Goal: Task Accomplishment & Management: Manage account settings

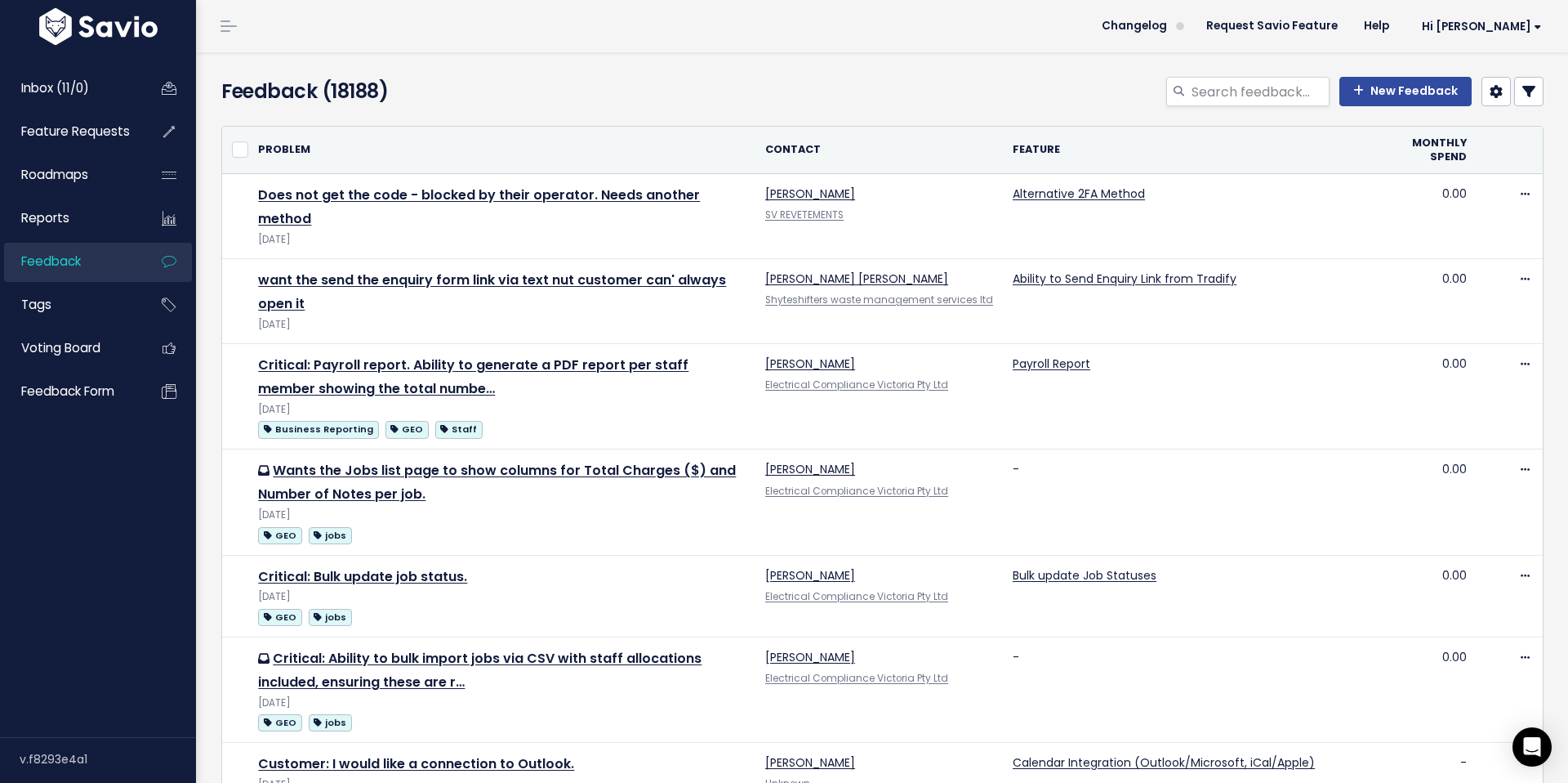
click at [1544, 90] on div "New Feedback" at bounding box center [1108, 94] width 899 height 36
click at [1538, 91] on link at bounding box center [1528, 91] width 29 height 29
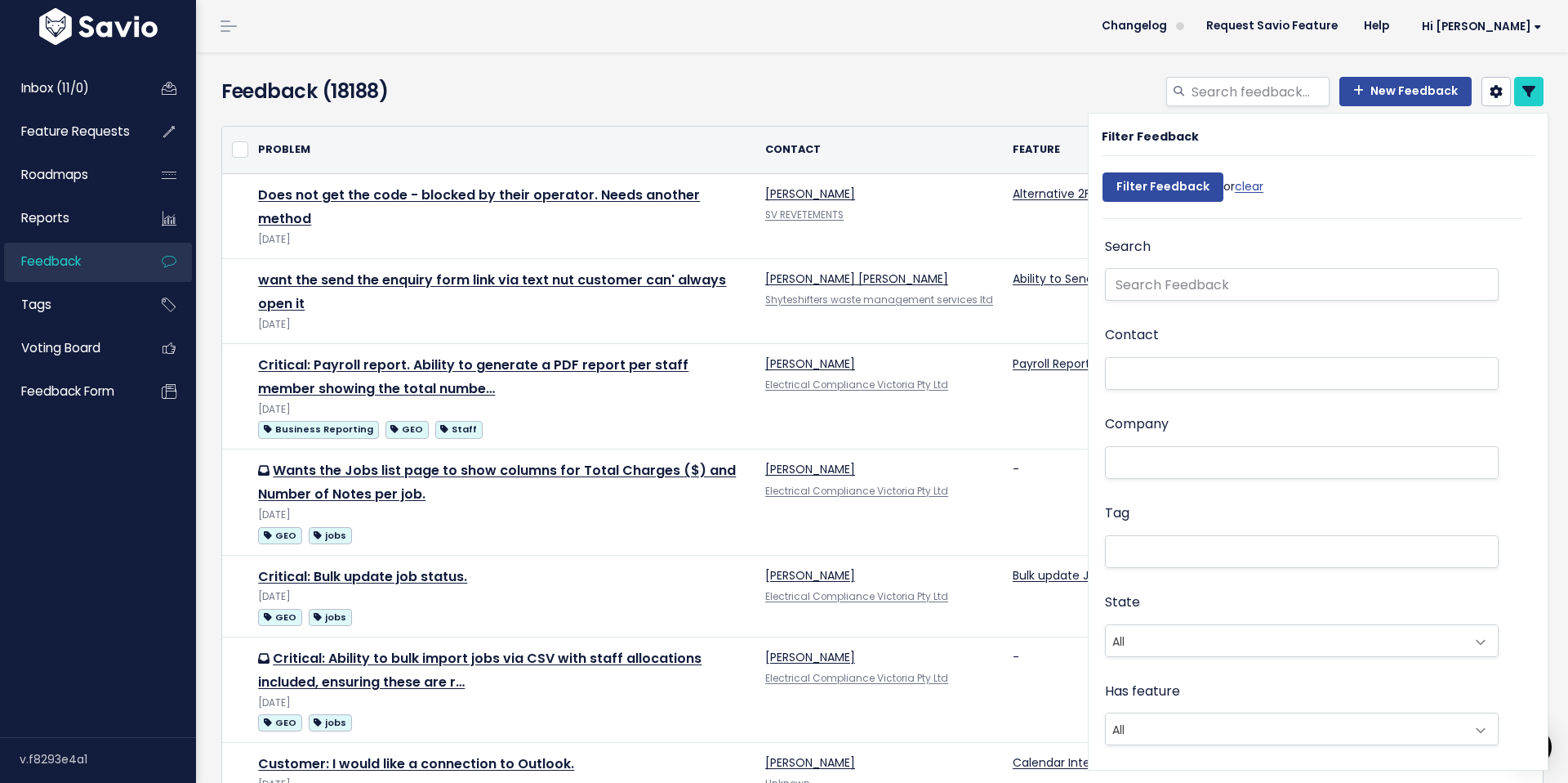
click at [860, 87] on div "New Feedback" at bounding box center [1108, 94] width 899 height 36
click at [1524, 23] on span "Hi [PERSON_NAME]" at bounding box center [1482, 26] width 120 height 13
click at [1475, 173] on link "Manage Users" at bounding box center [1488, 169] width 120 height 32
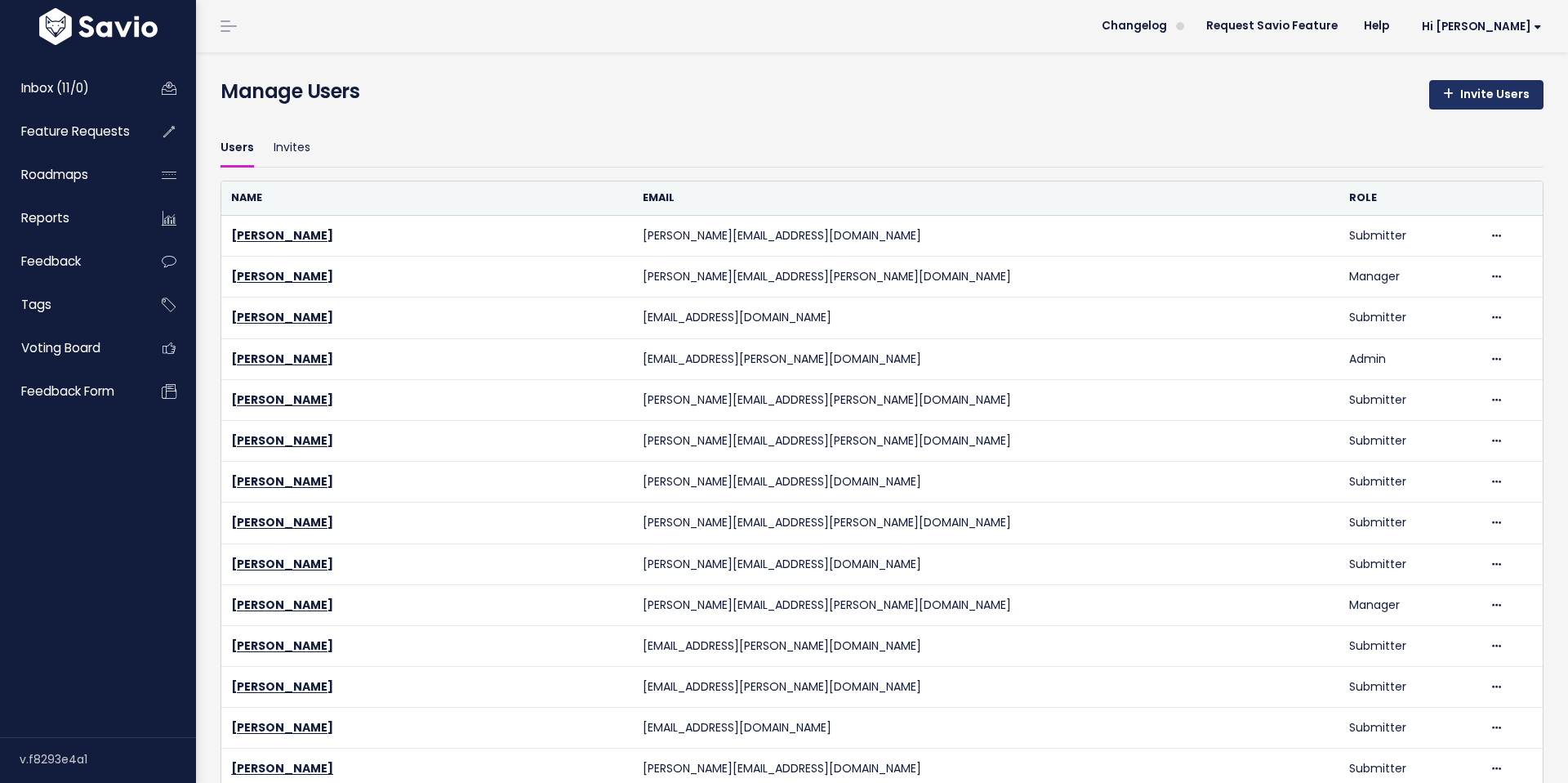
click at [1490, 83] on link "Invite Users" at bounding box center [1486, 94] width 114 height 29
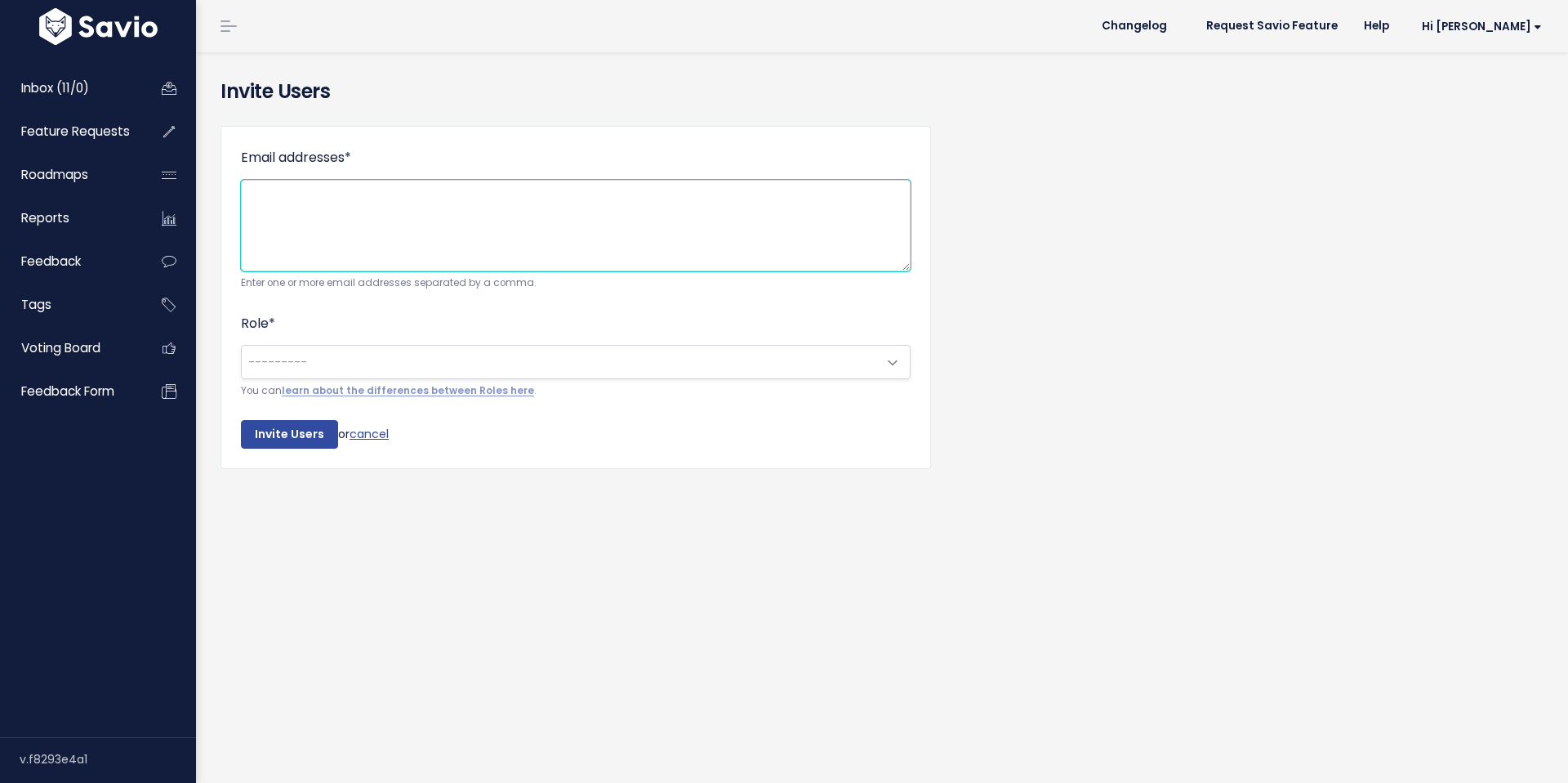
click at [615, 197] on textarea "Email addresses *" at bounding box center [576, 226] width 670 height 92
paste textarea "ethan.haysham@tradifyhq.com"
type textarea "ethan.haysham@tradifyhq.com"
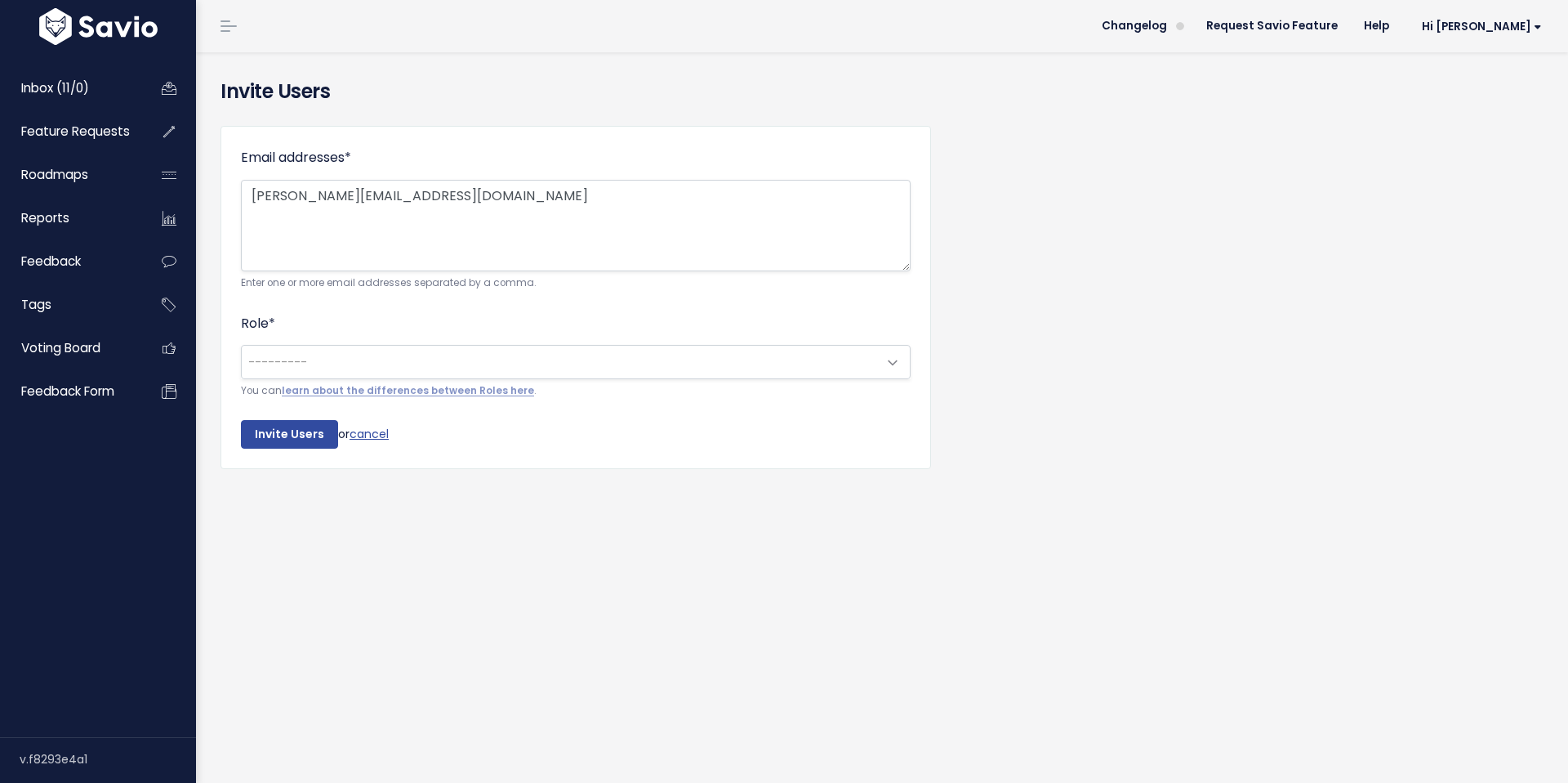
click at [285, 363] on span "---------" at bounding box center [278, 361] width 59 height 16
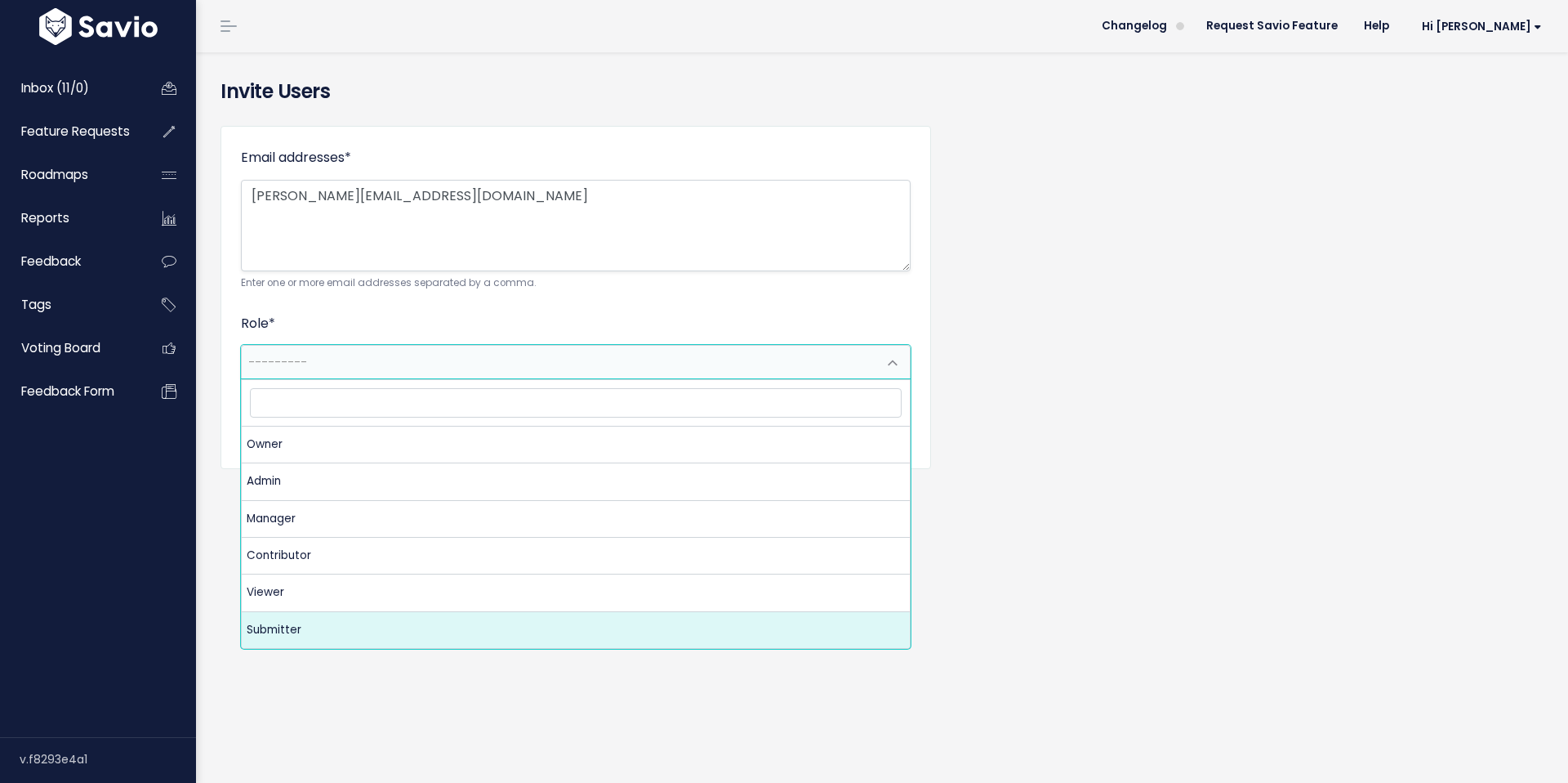
select select "SUBMITTER"
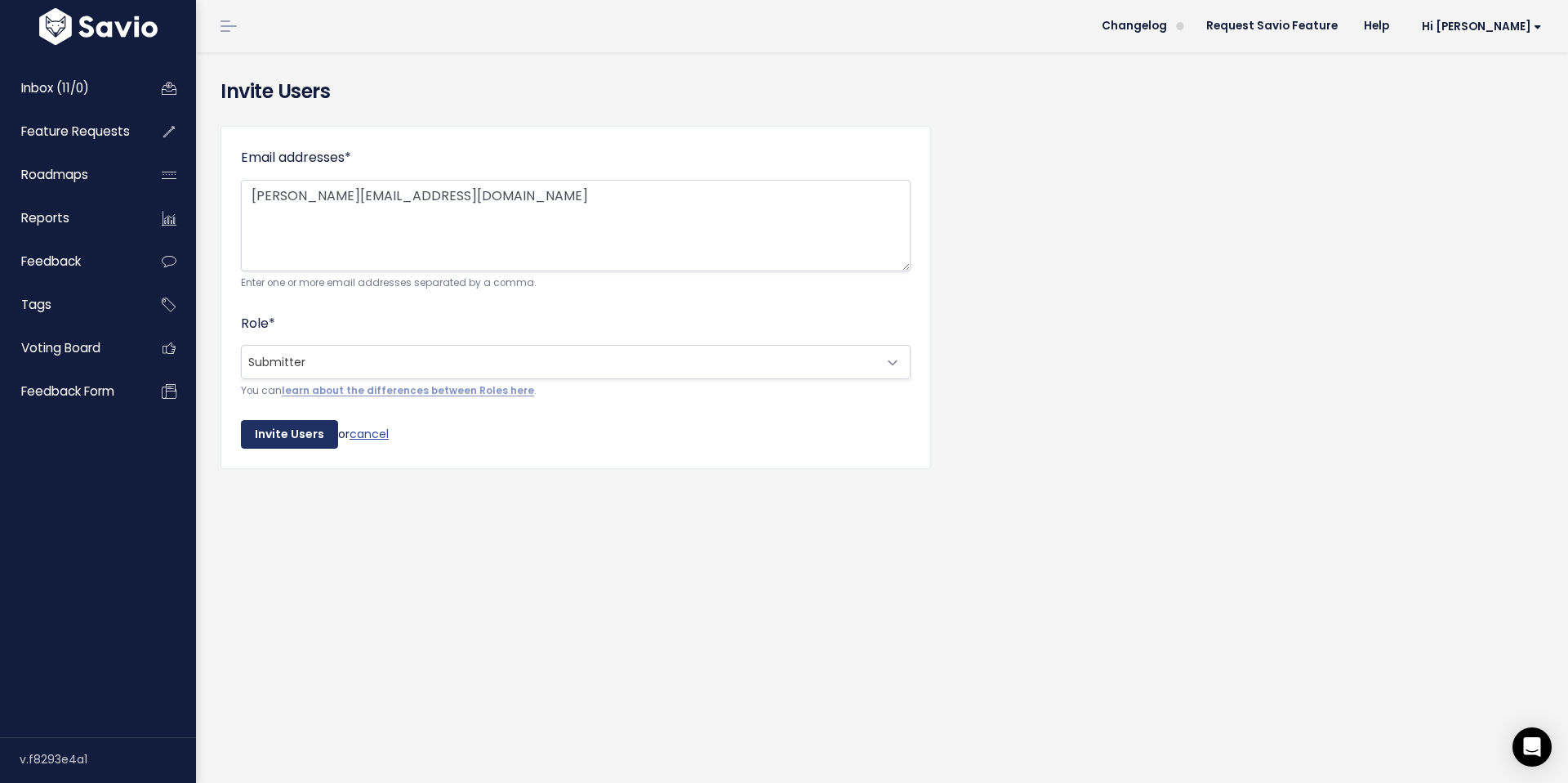
click at [294, 443] on input "Invite Users" at bounding box center [289, 434] width 97 height 29
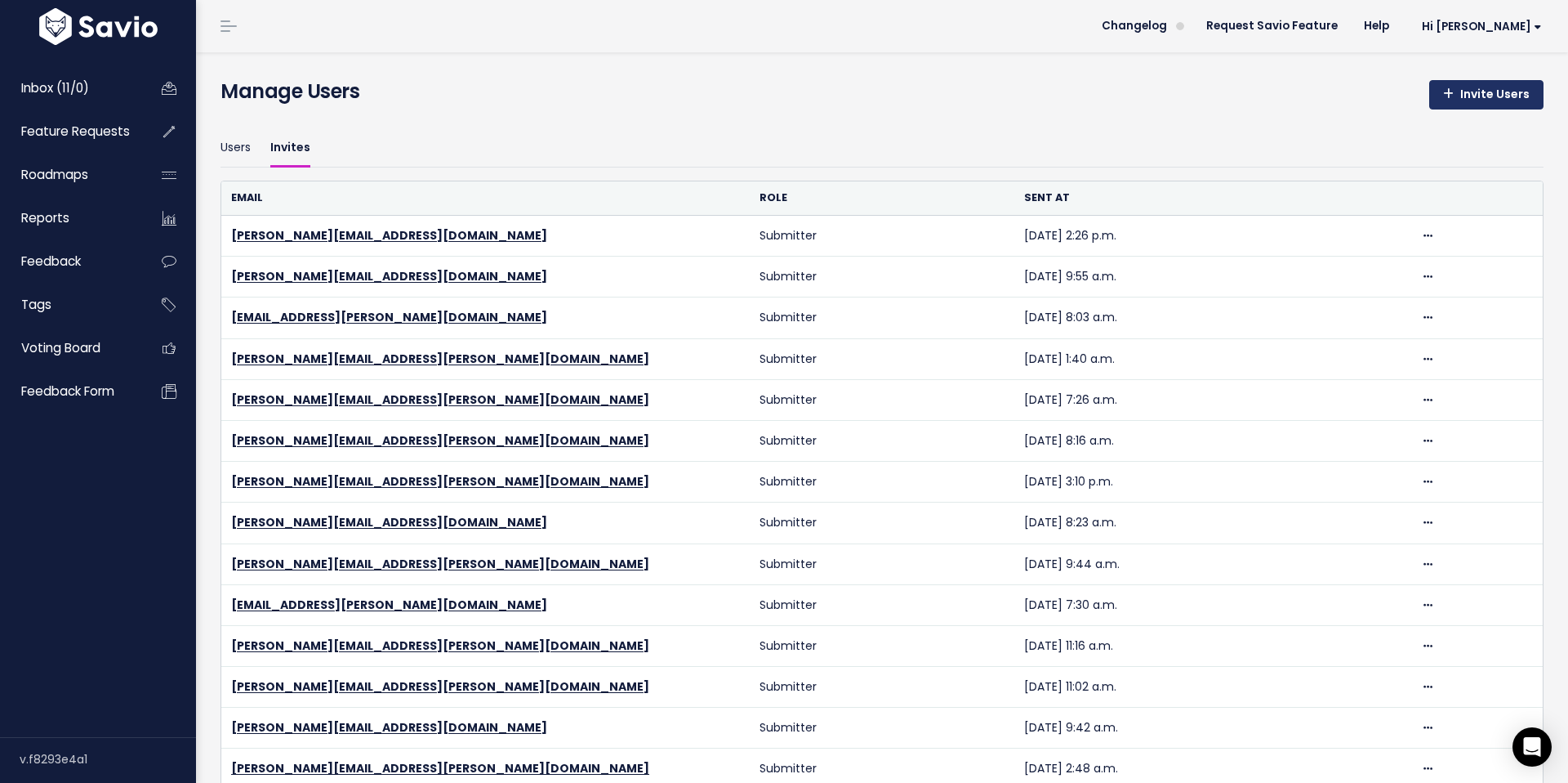
click at [1485, 99] on link "Invite Users" at bounding box center [1486, 94] width 114 height 29
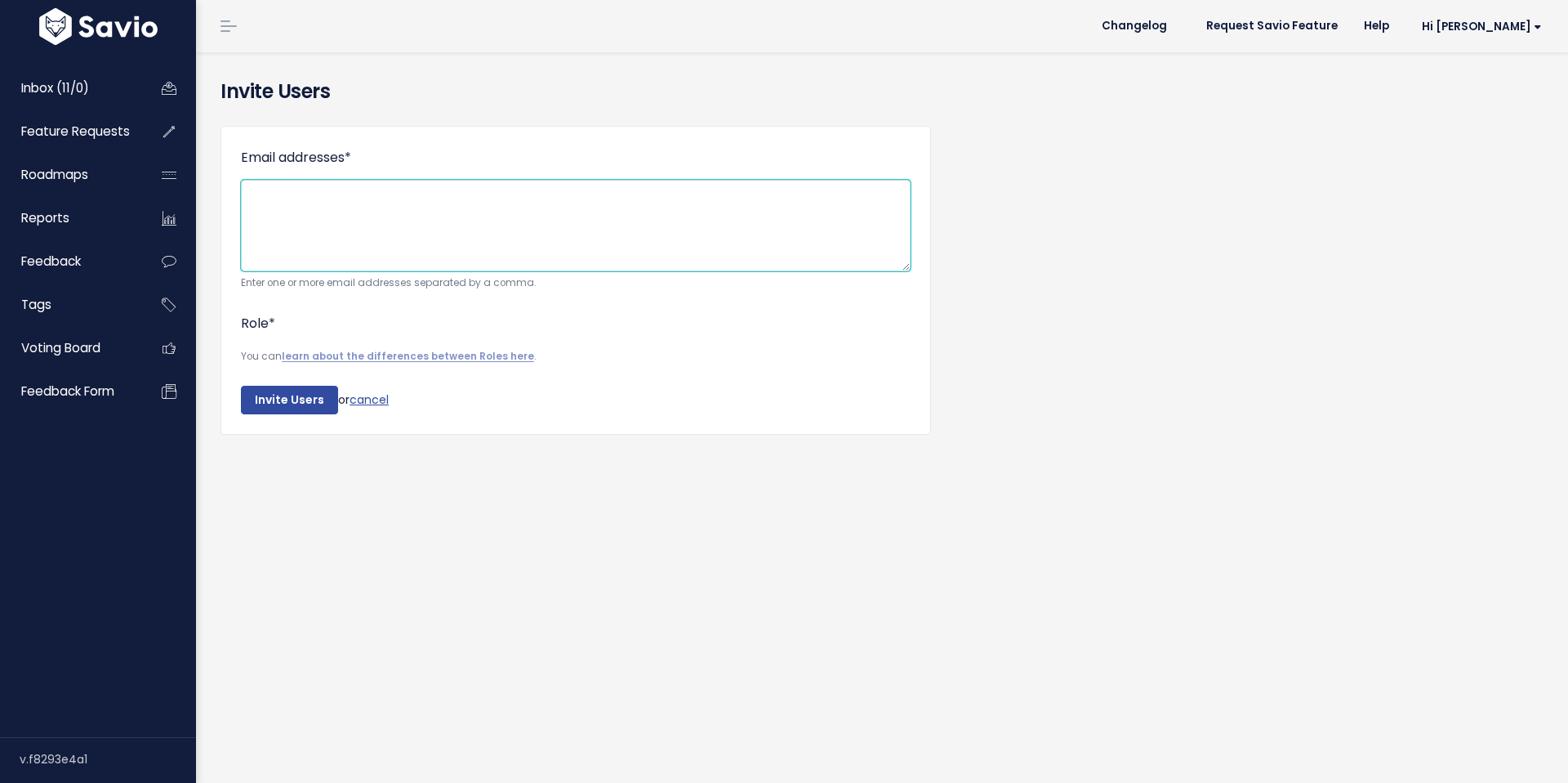
click at [667, 223] on textarea "Email addresses *" at bounding box center [576, 226] width 670 height 92
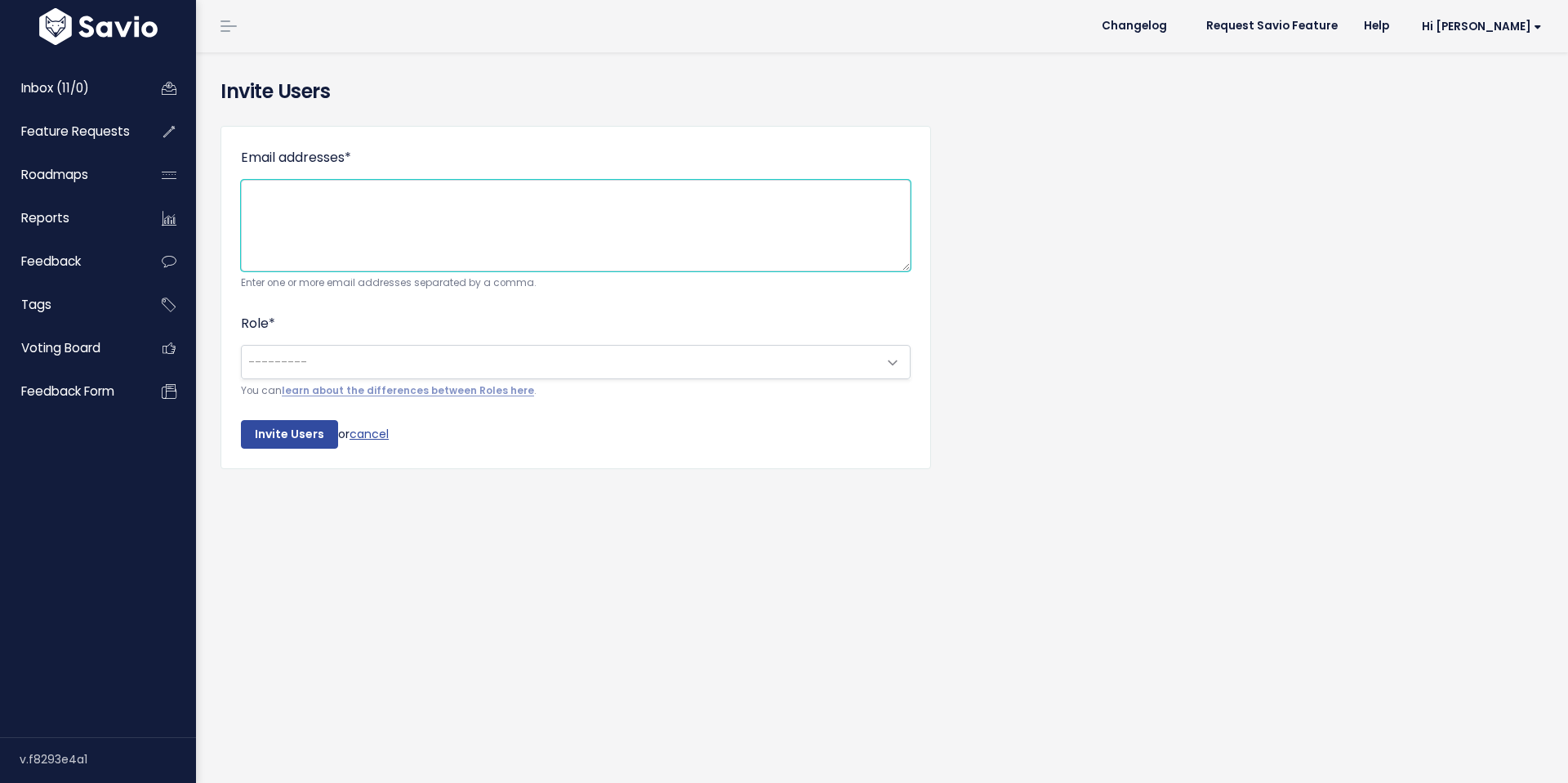
paste textarea "harley.robertson@tradifyhq.com"
type textarea "harley.robertson@tradifyhq.com"
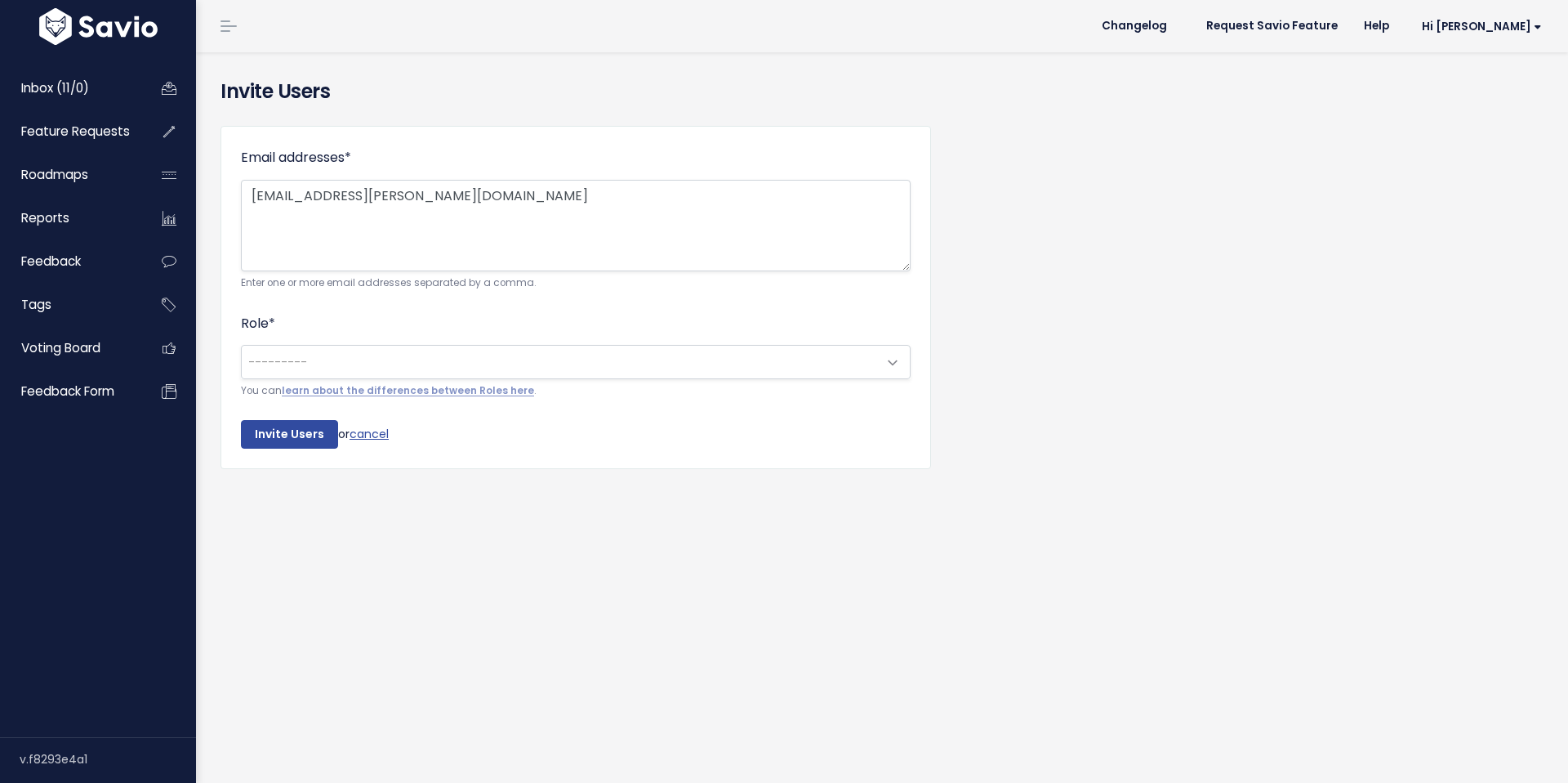
click at [503, 362] on span "---------" at bounding box center [559, 362] width 635 height 33
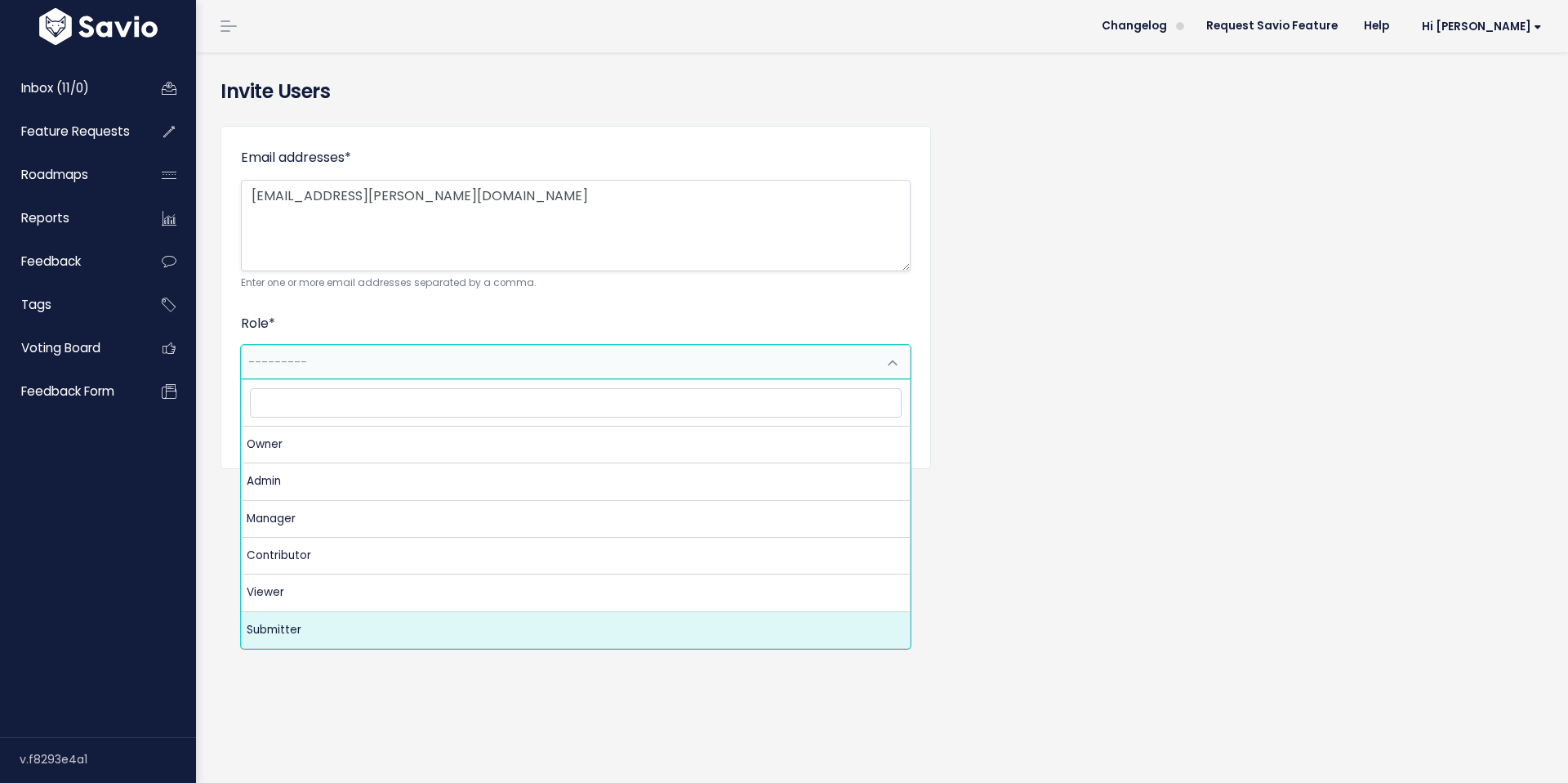
select select "SUBMITTER"
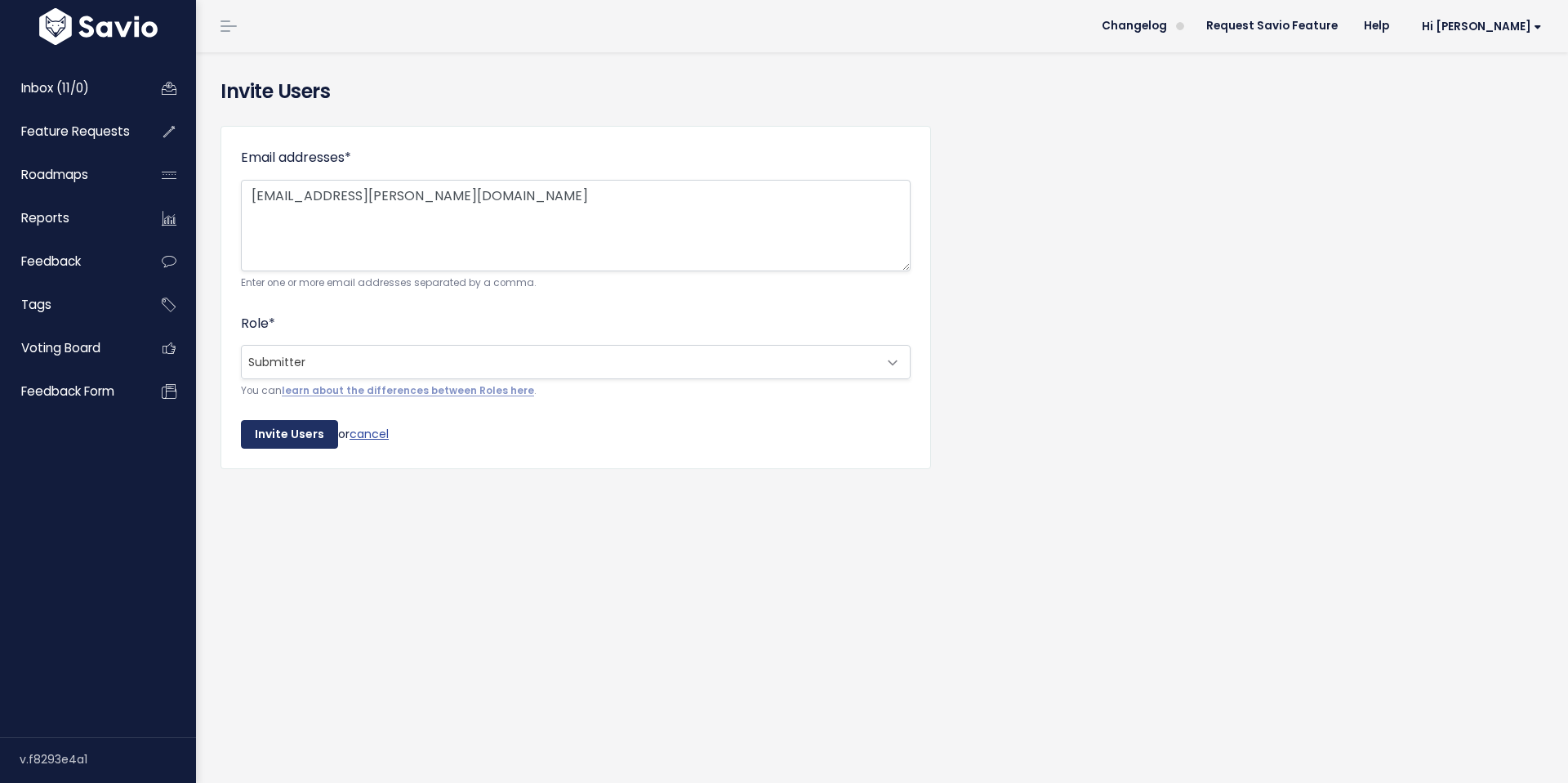
click at [306, 426] on input "Invite Users" at bounding box center [289, 434] width 97 height 29
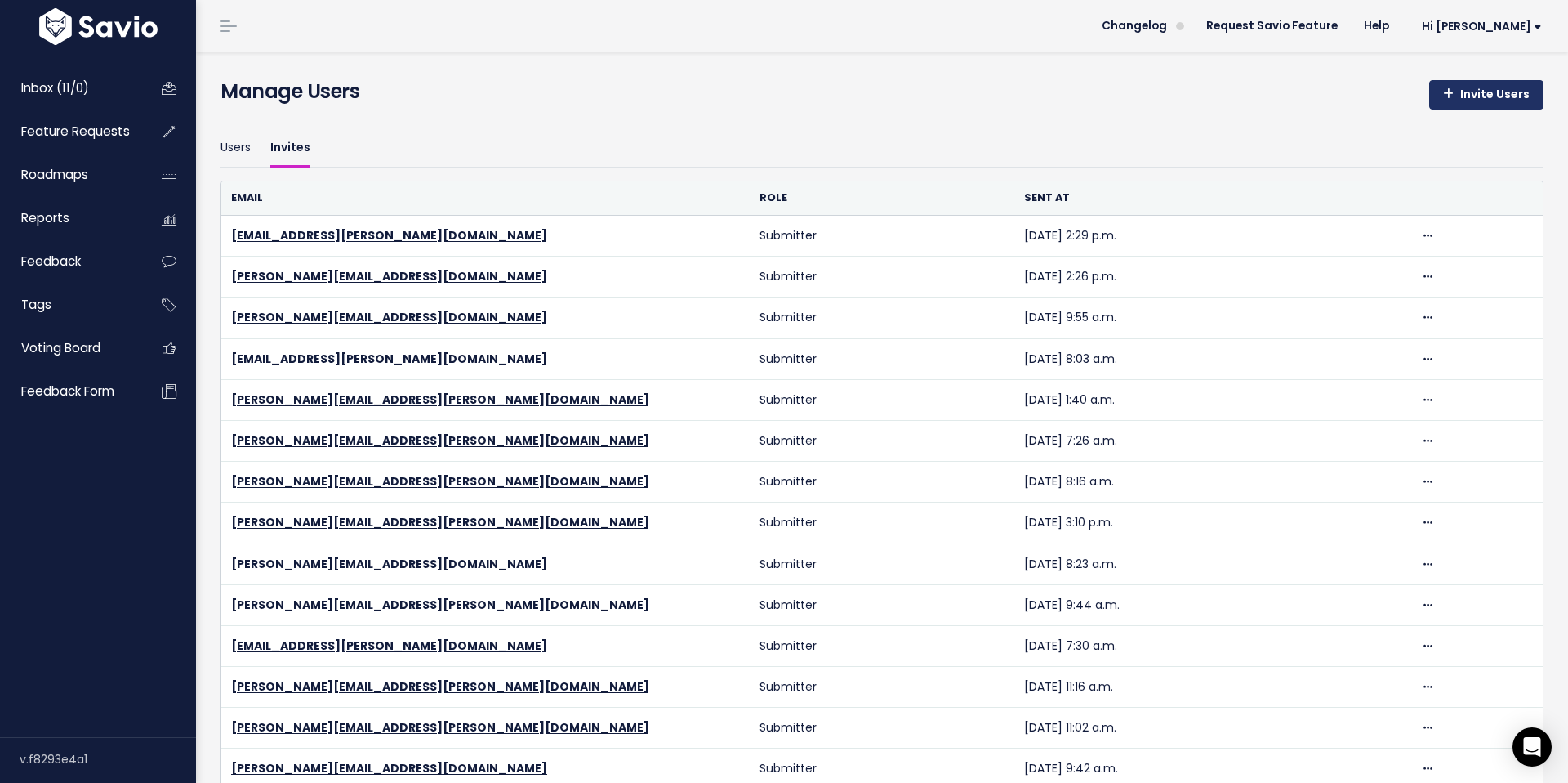
click at [1463, 92] on link "Invite Users" at bounding box center [1486, 94] width 114 height 29
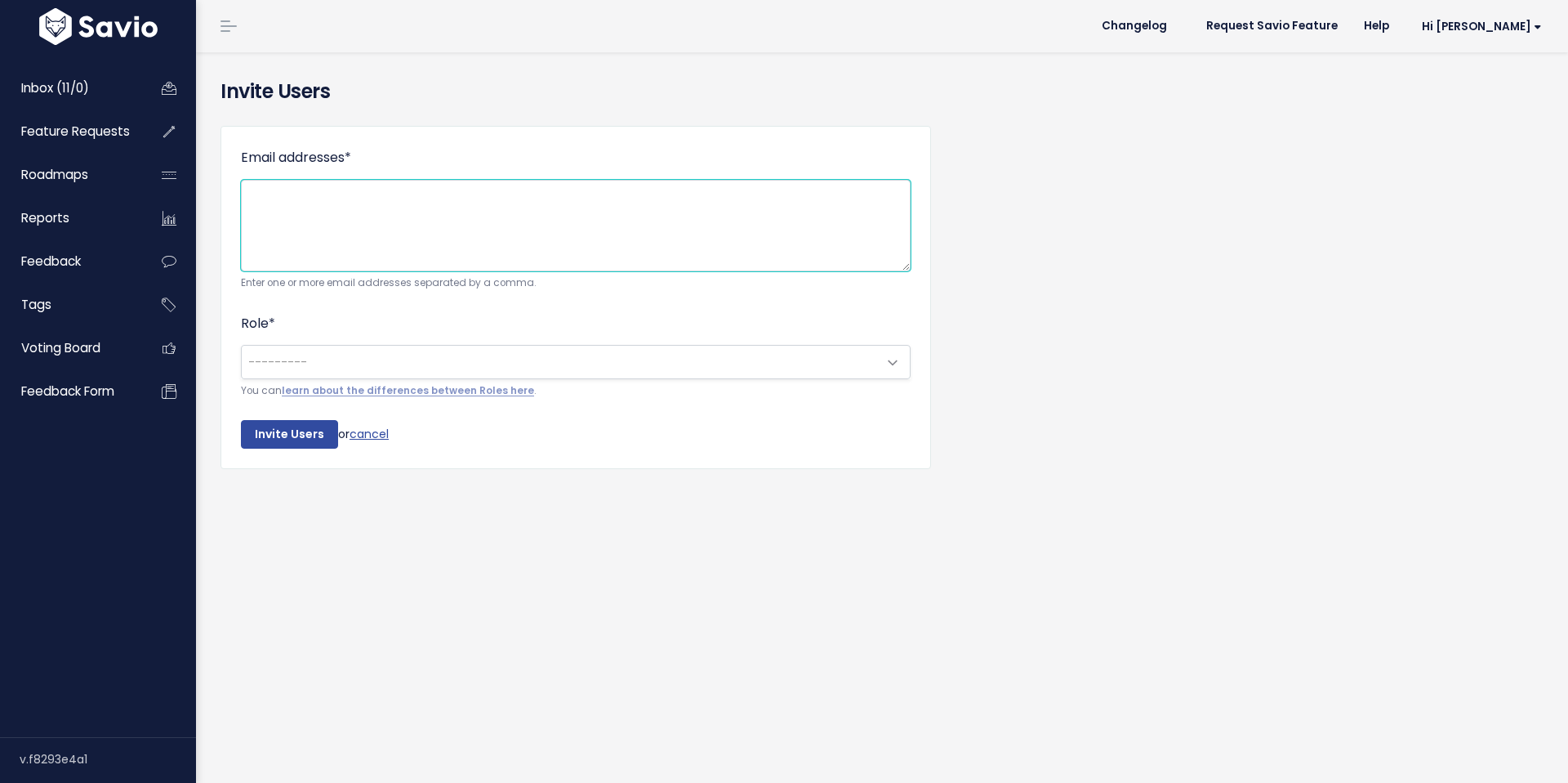
click at [439, 227] on textarea "Email addresses *" at bounding box center [576, 226] width 670 height 92
paste textarea "kieran.white@tradifyhq.com"
type textarea "[EMAIL_ADDRESS][DOMAIN_NAME]"
click at [377, 364] on span "---------" at bounding box center [559, 362] width 635 height 33
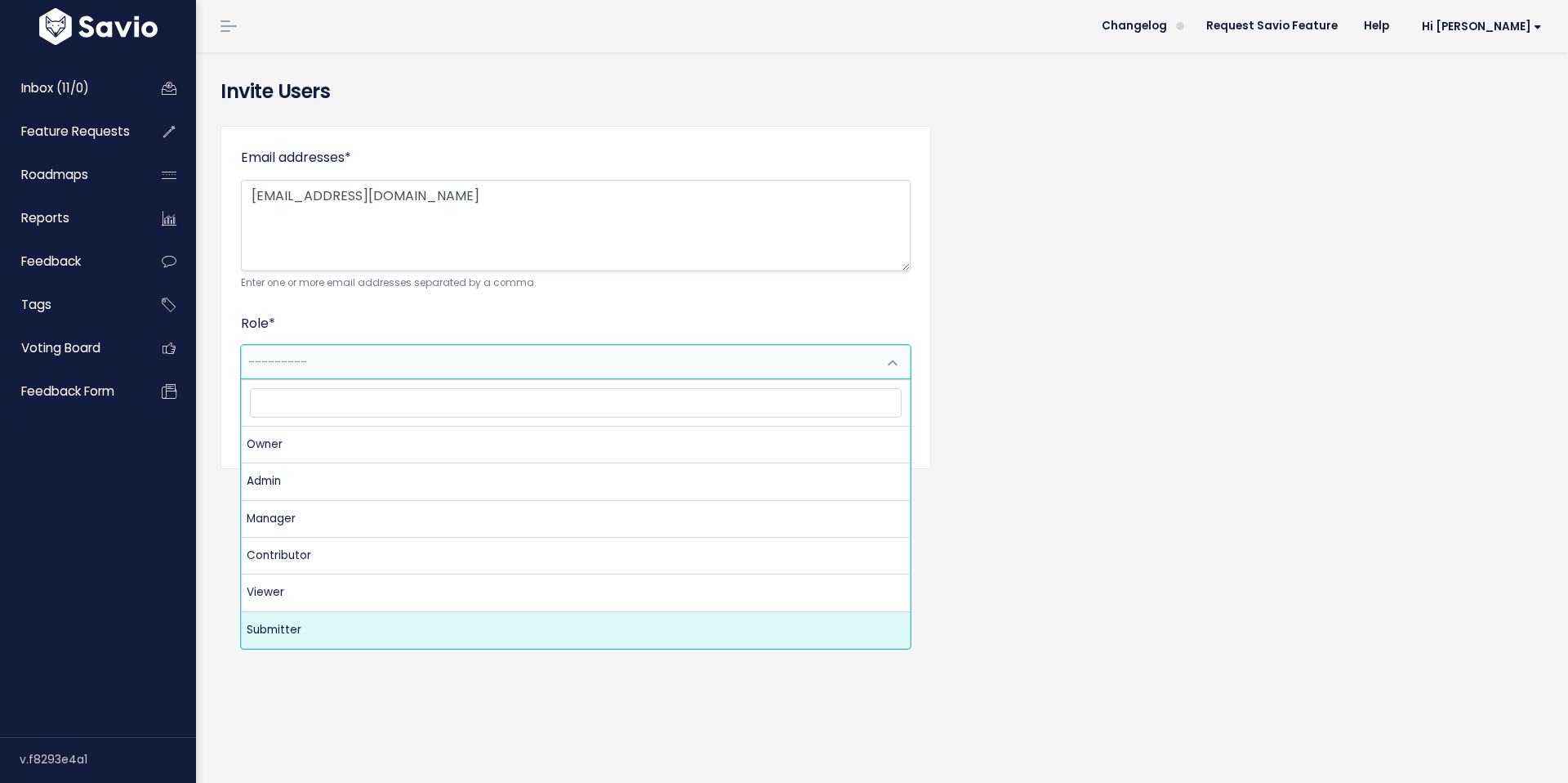
select select "SUBMITTER"
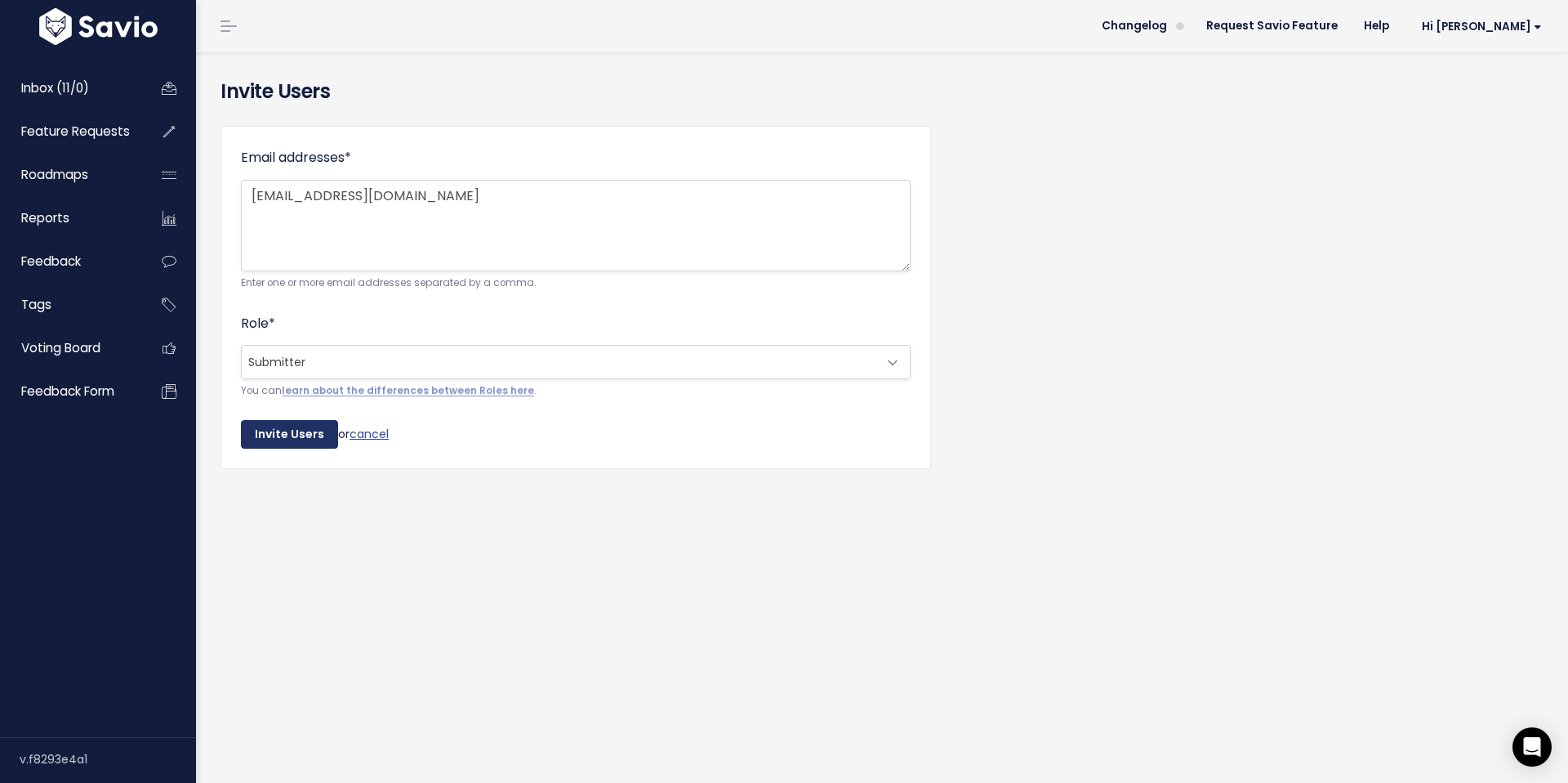
click at [284, 426] on input "Invite Users" at bounding box center [289, 434] width 97 height 29
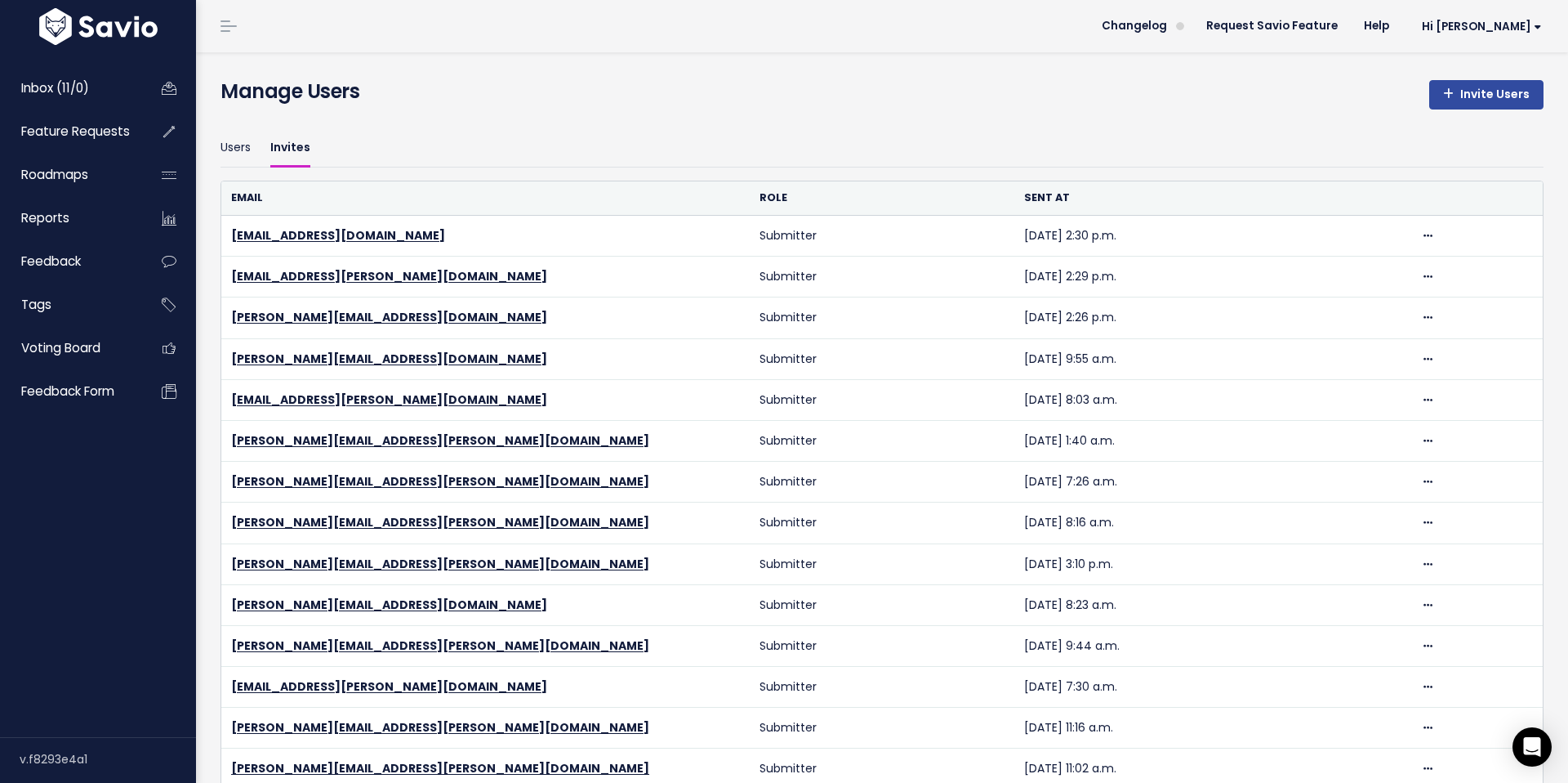
click at [253, 145] on ul "Users Invites" at bounding box center [882, 148] width 1323 height 39
click at [243, 148] on link "Users" at bounding box center [236, 148] width 30 height 39
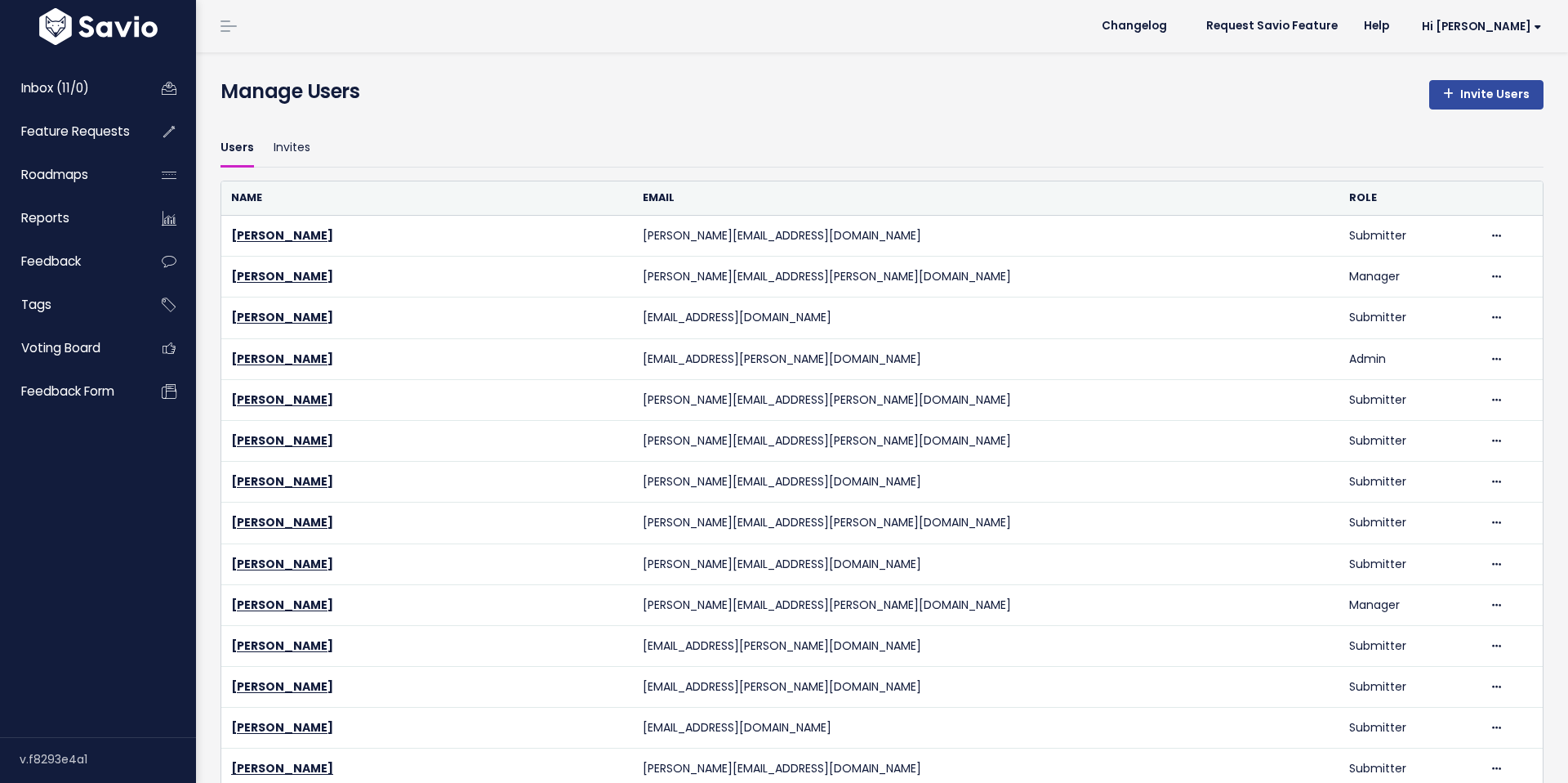
scroll to position [2511, 0]
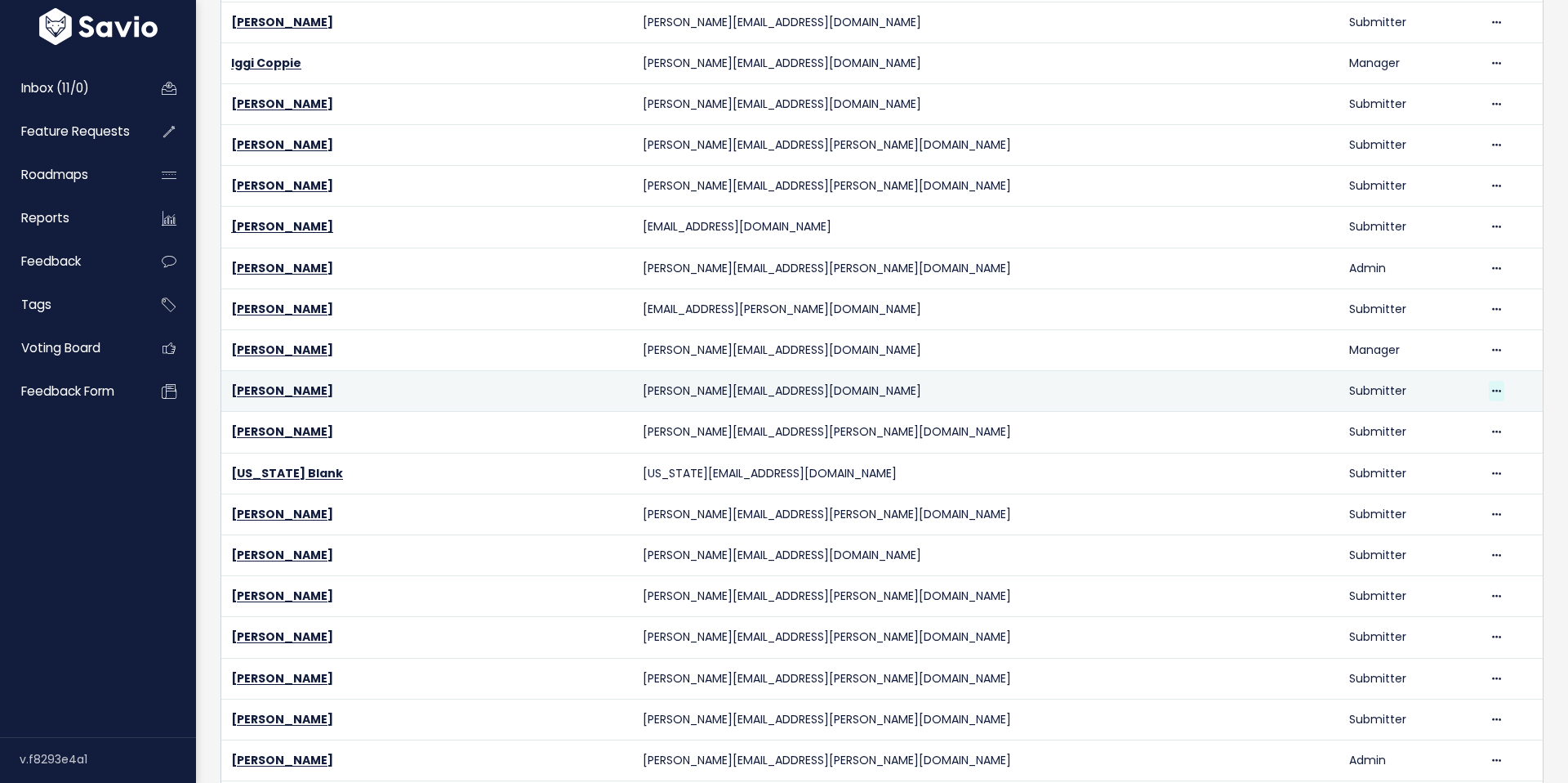
click at [1492, 386] on icon at bounding box center [1496, 392] width 9 height 11
click at [1423, 443] on link "Delete" at bounding box center [1437, 436] width 118 height 32
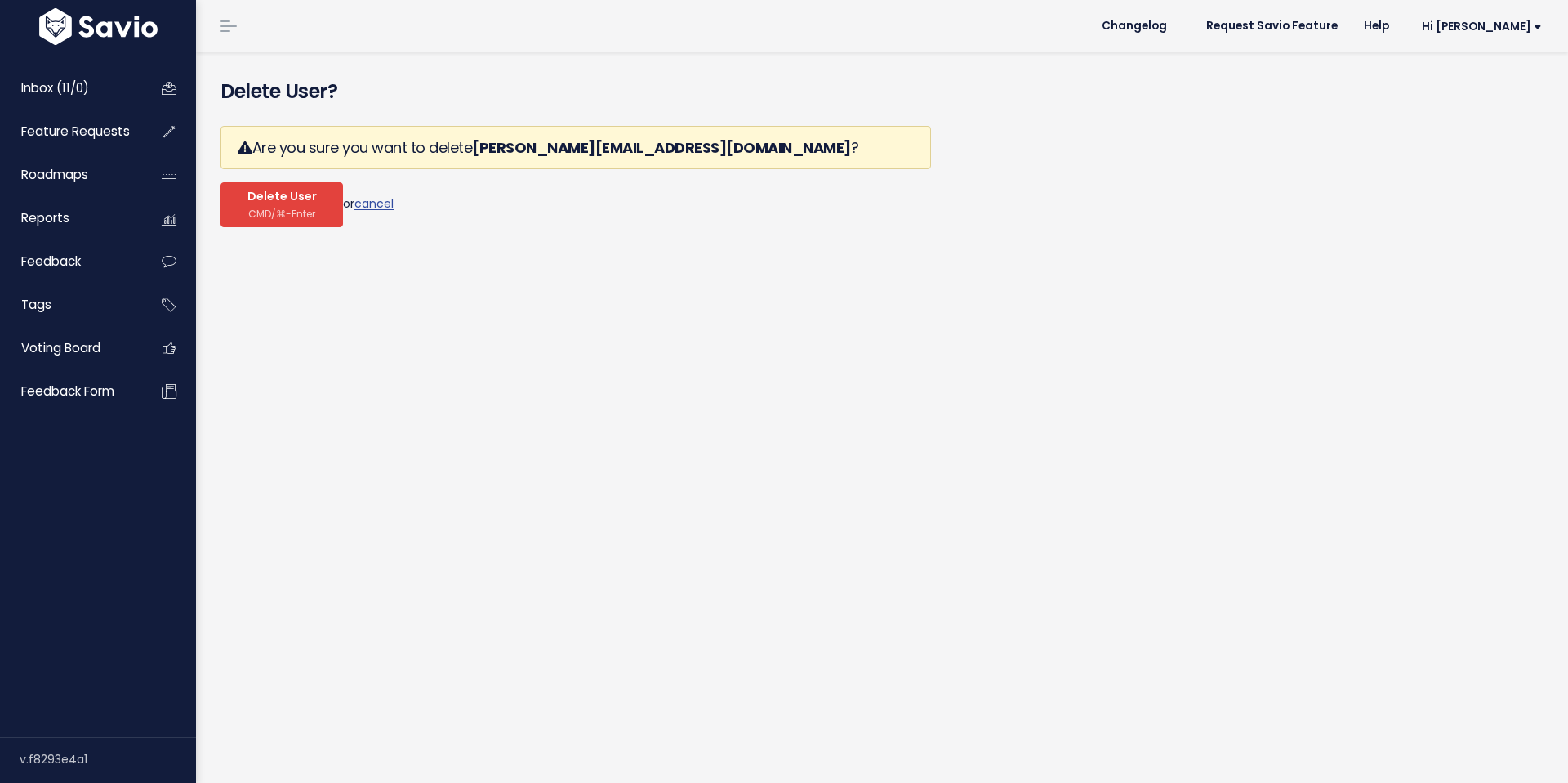
click at [322, 217] on button "Delete User CMD/⌘-Enter" at bounding box center [282, 204] width 123 height 45
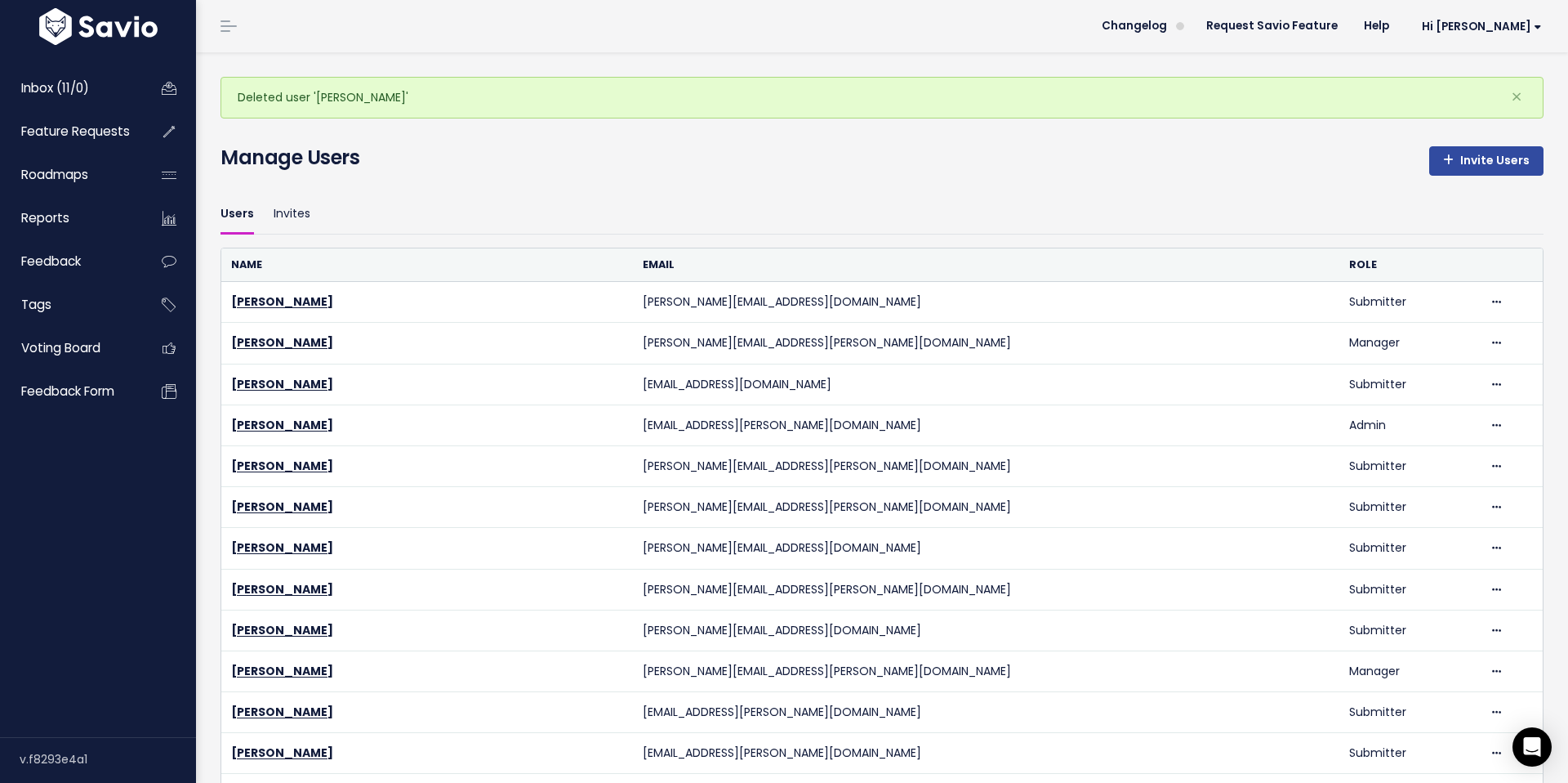
click at [1549, 168] on div "Manage Users Invite Users" at bounding box center [881, 161] width 1347 height 36
click at [1518, 157] on link "Invite Users" at bounding box center [1486, 161] width 114 height 29
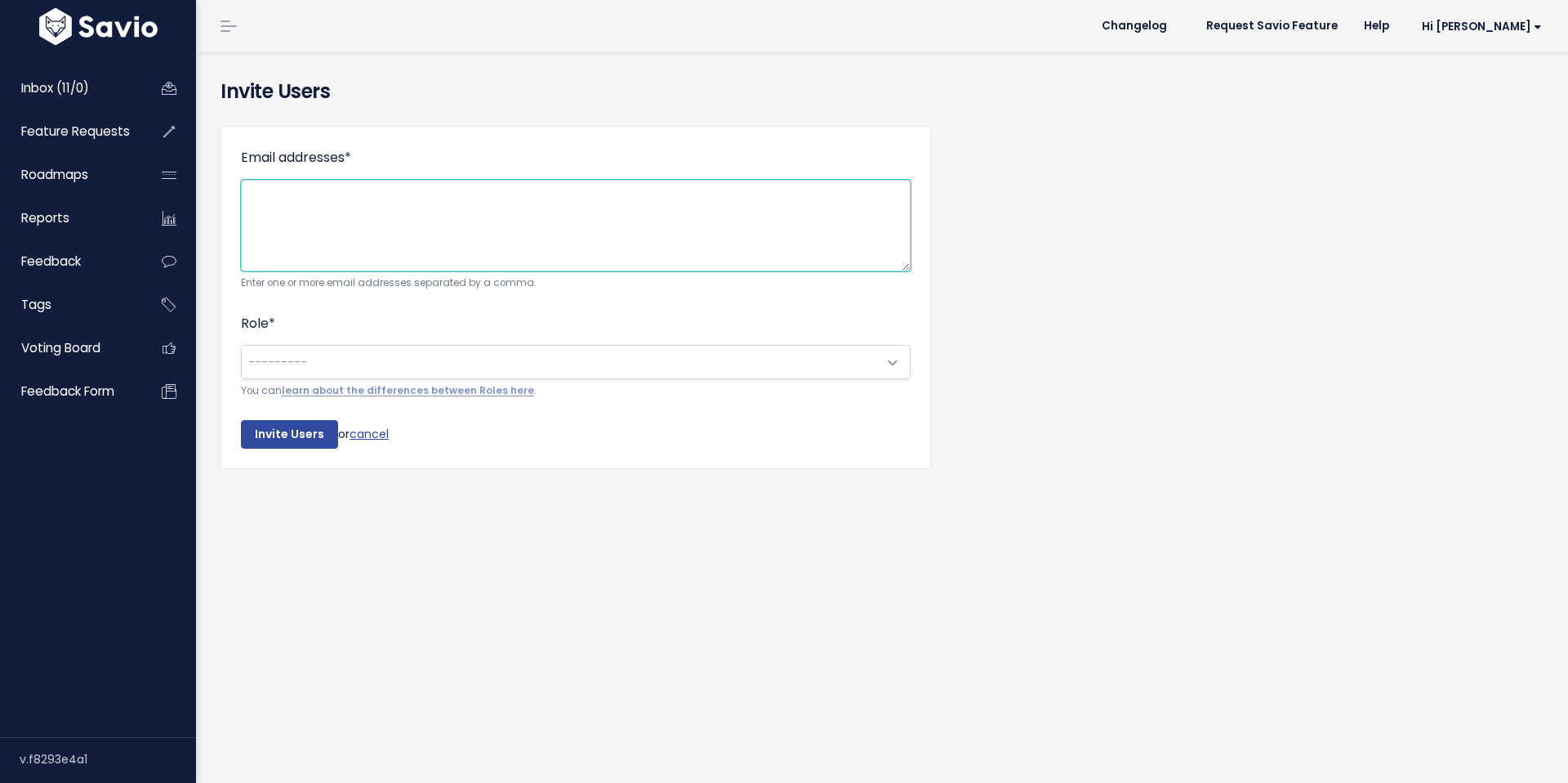
click at [571, 202] on textarea "Email addresses *" at bounding box center [576, 226] width 670 height 92
paste textarea "amy.welensky@tradifyhq.com"
type textarea "amy.welensky@tradifyhq.com"
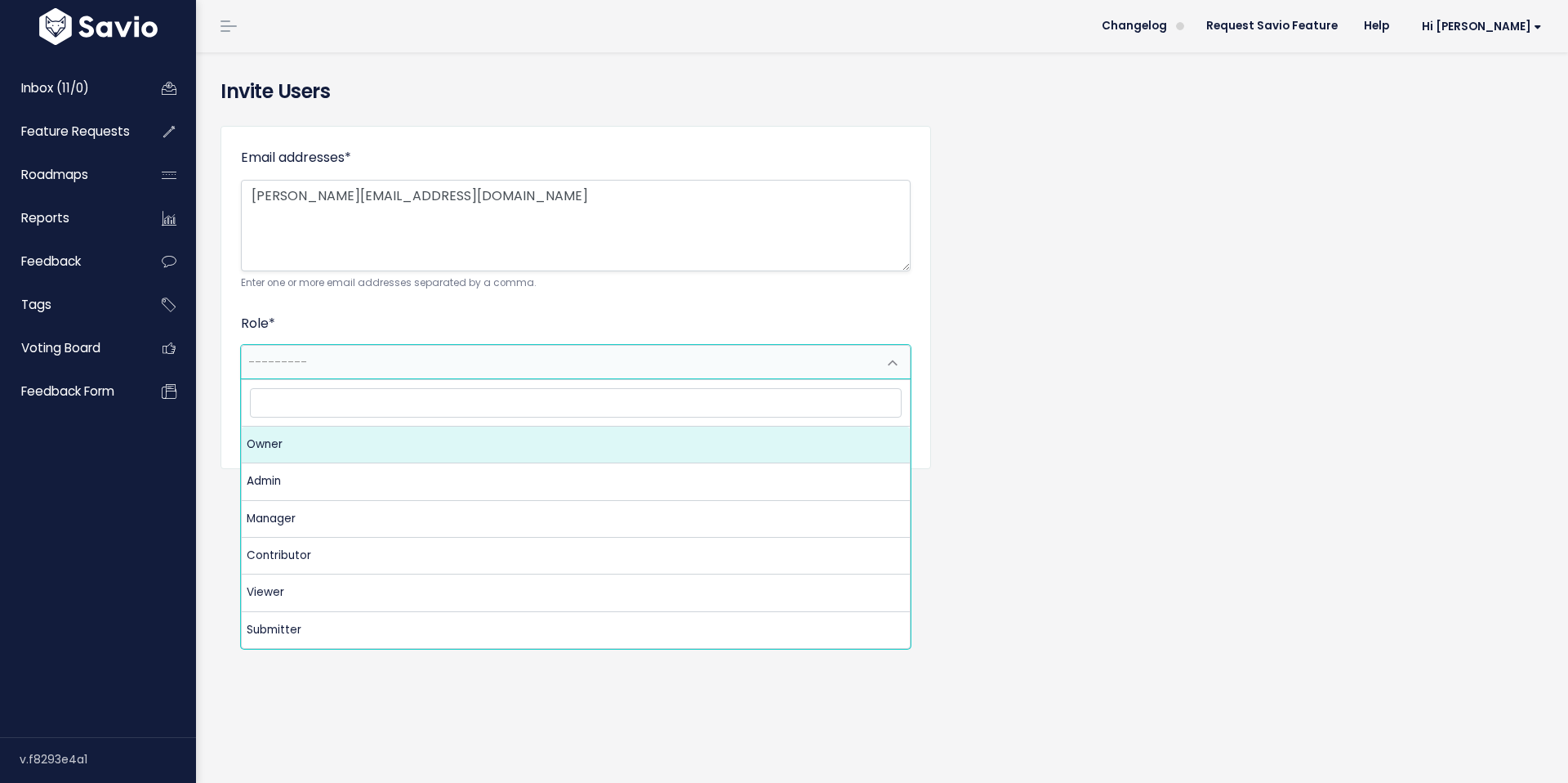
click at [548, 353] on span "---------" at bounding box center [559, 362] width 635 height 33
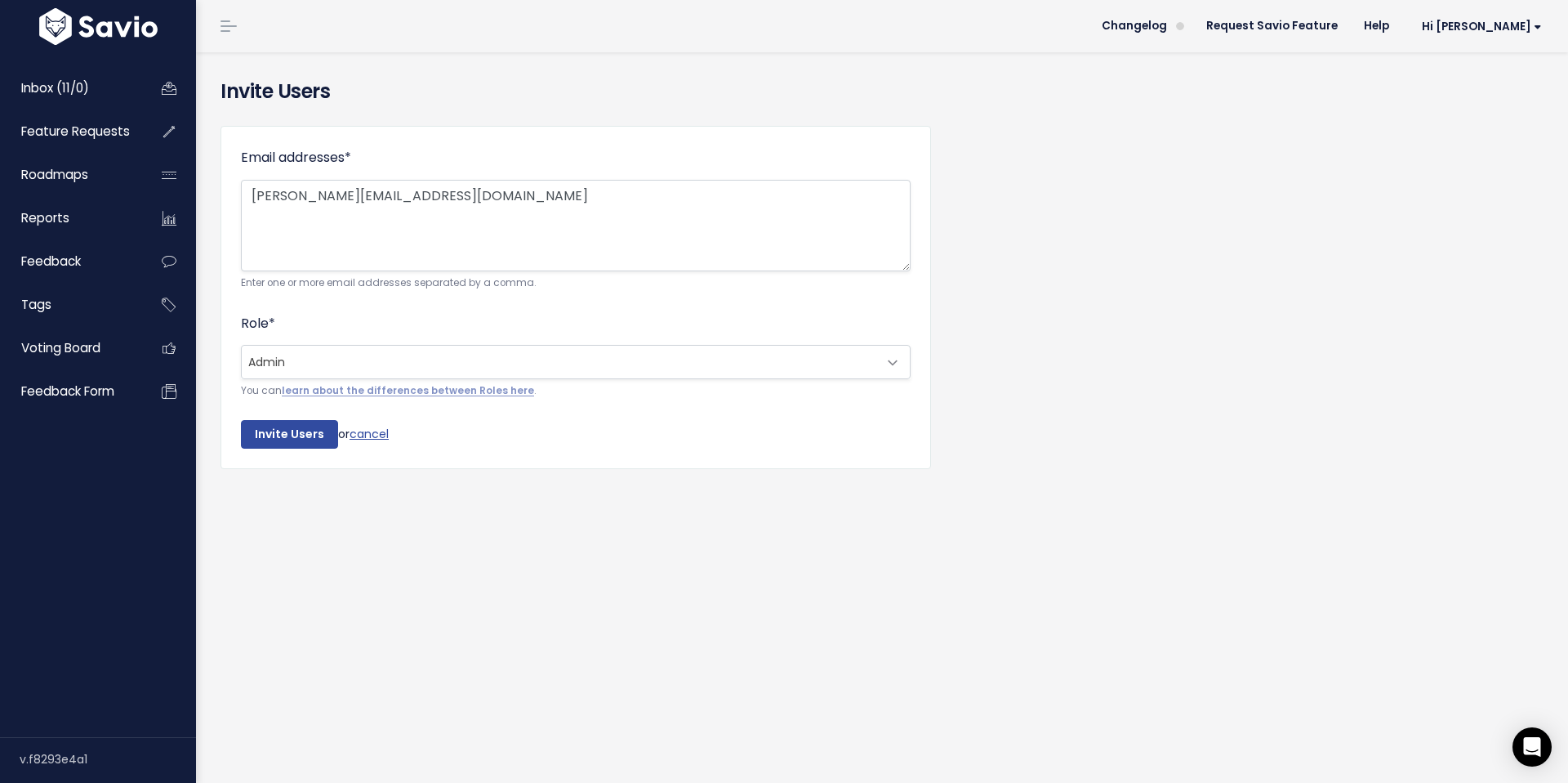
click at [290, 366] on span "Admin" at bounding box center [559, 362] width 635 height 33
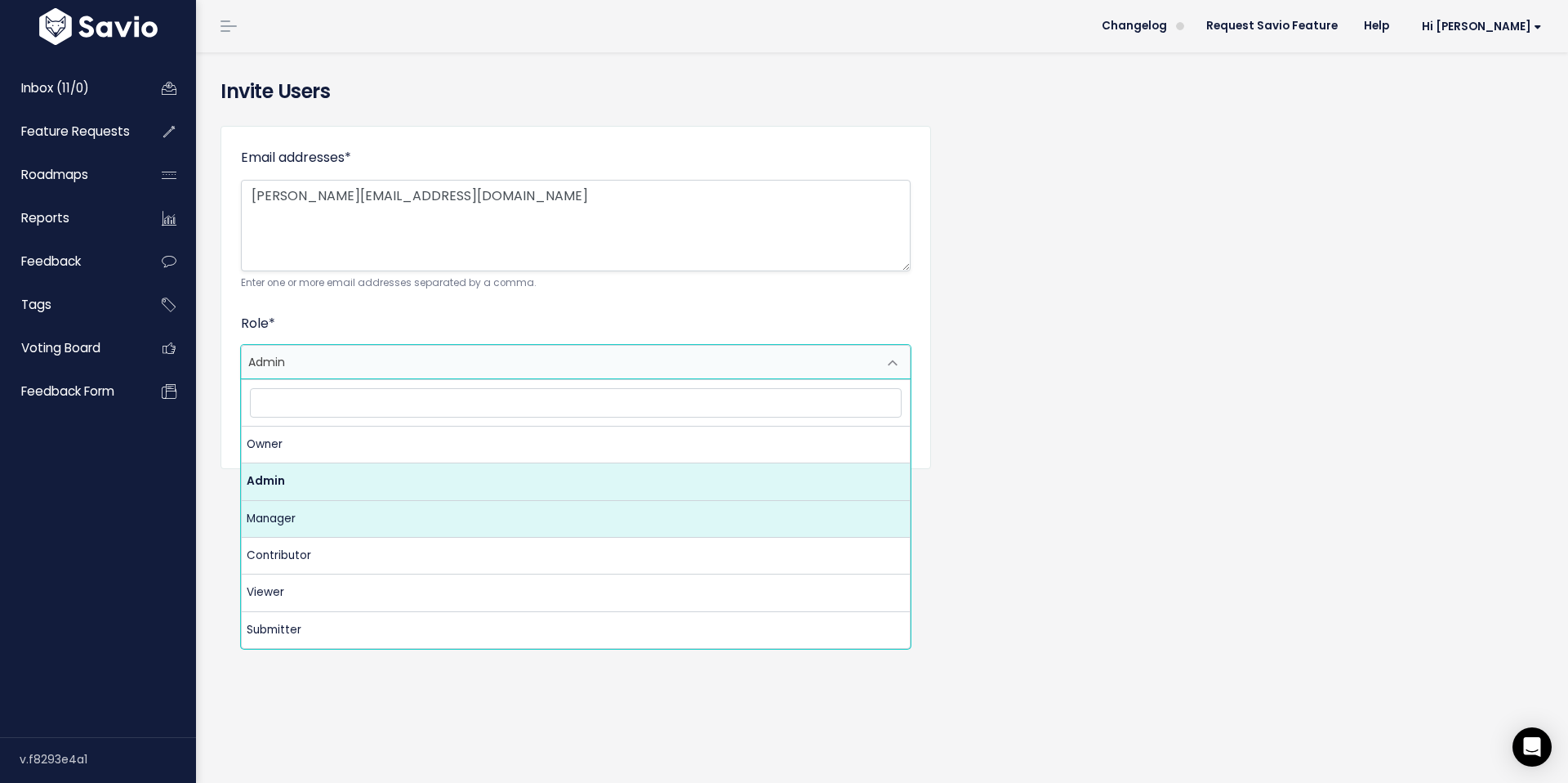
select select "MANAGER"
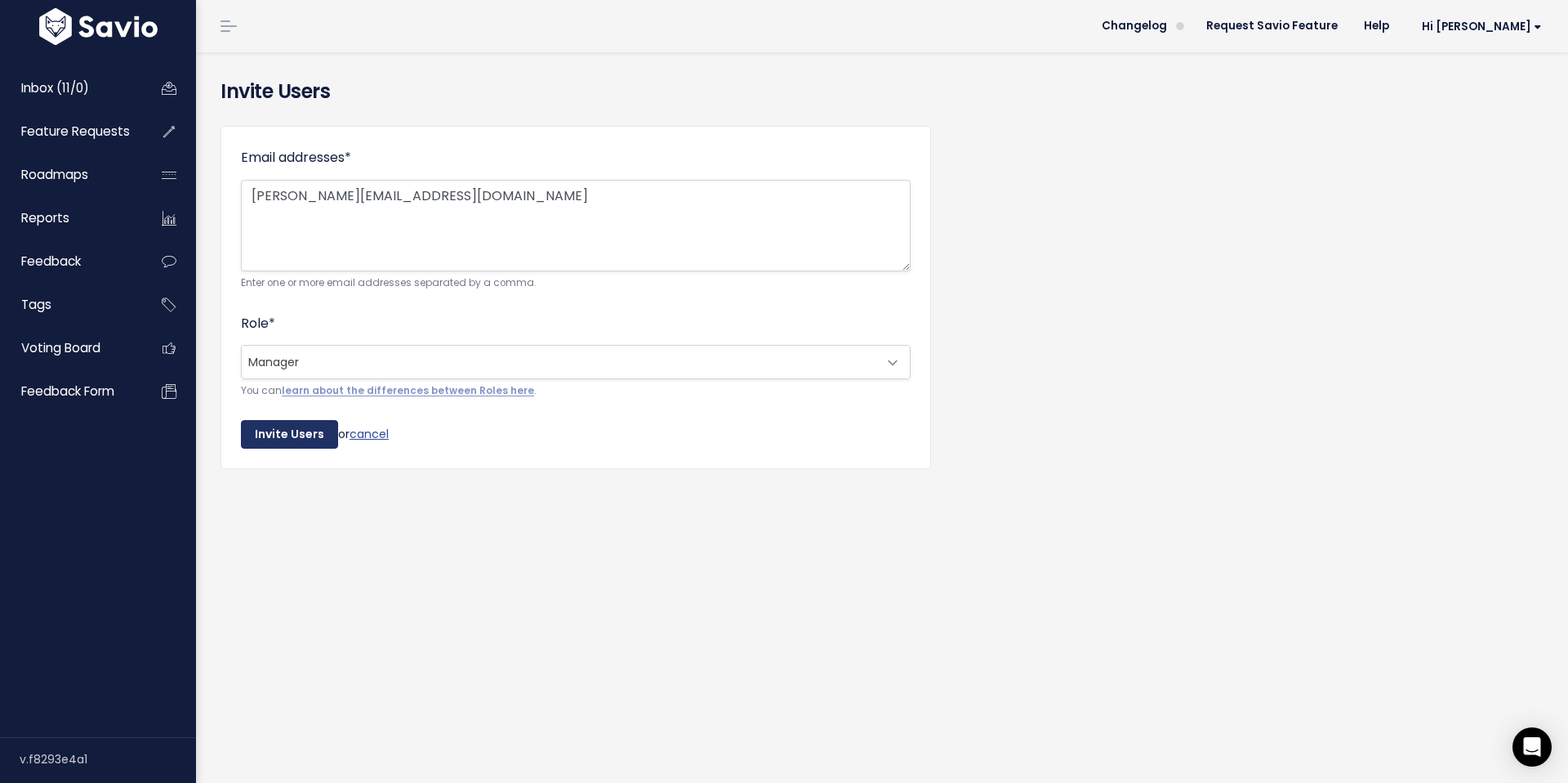
click at [295, 439] on input "Invite Users" at bounding box center [289, 434] width 97 height 29
